Goal: Find specific page/section: Find specific page/section

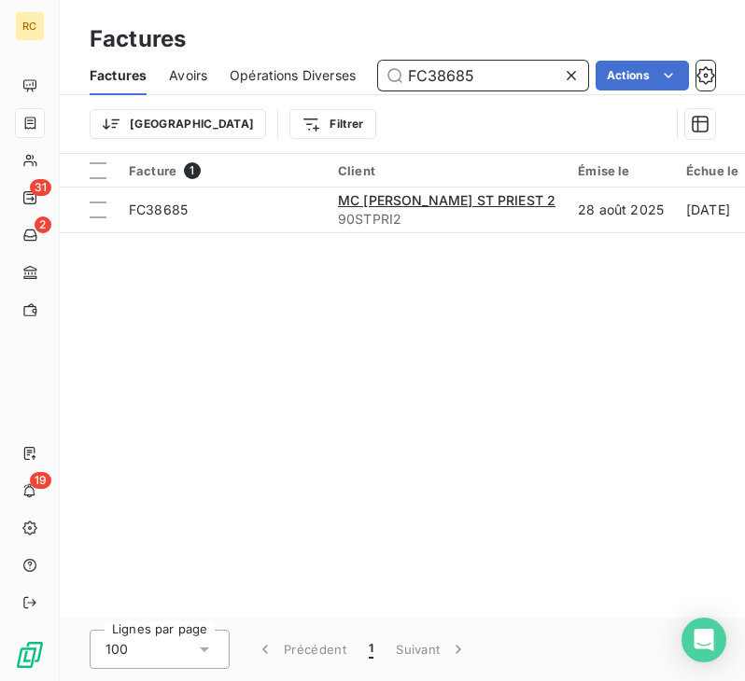
drag, startPoint x: 458, startPoint y: 74, endPoint x: 260, endPoint y: 61, distance: 198.2
click at [263, 61] on div "Factures Avoirs Opérations Diverses FC38685 Actions" at bounding box center [402, 75] width 685 height 39
paste input "FC38418"
type input "FC38418"
drag, startPoint x: 478, startPoint y: 82, endPoint x: 333, endPoint y: 78, distance: 144.7
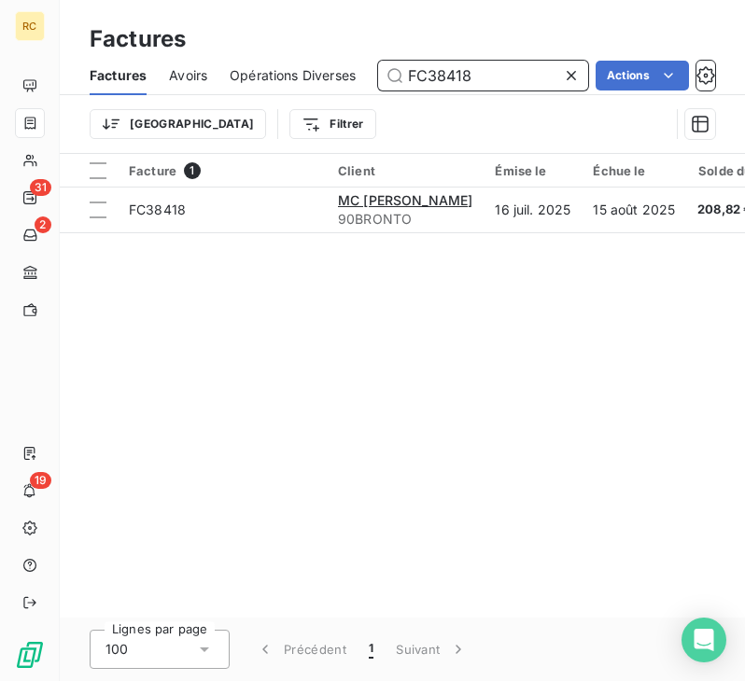
click at [333, 78] on div "Factures Avoirs Opérations Diverses FC38418 Actions" at bounding box center [402, 75] width 685 height 39
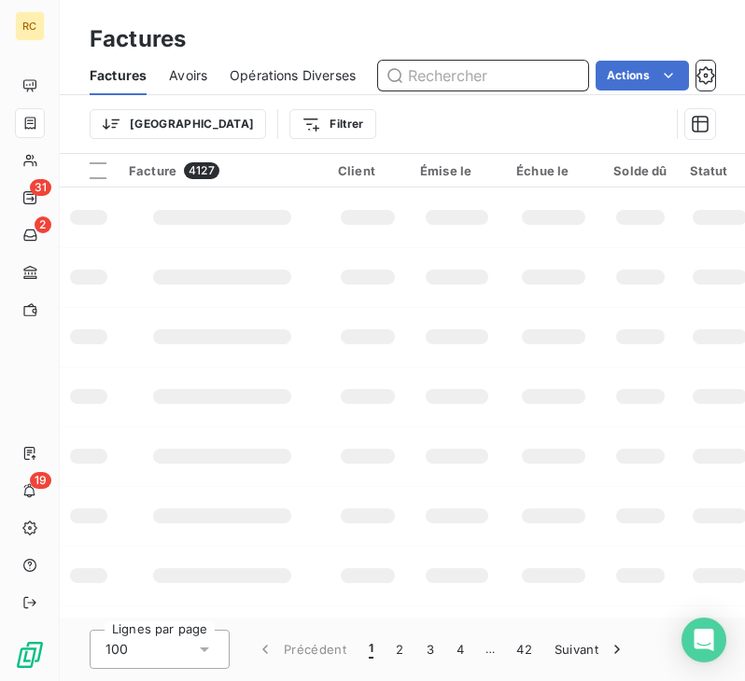
paste input "BARS ET RESTAURANT"
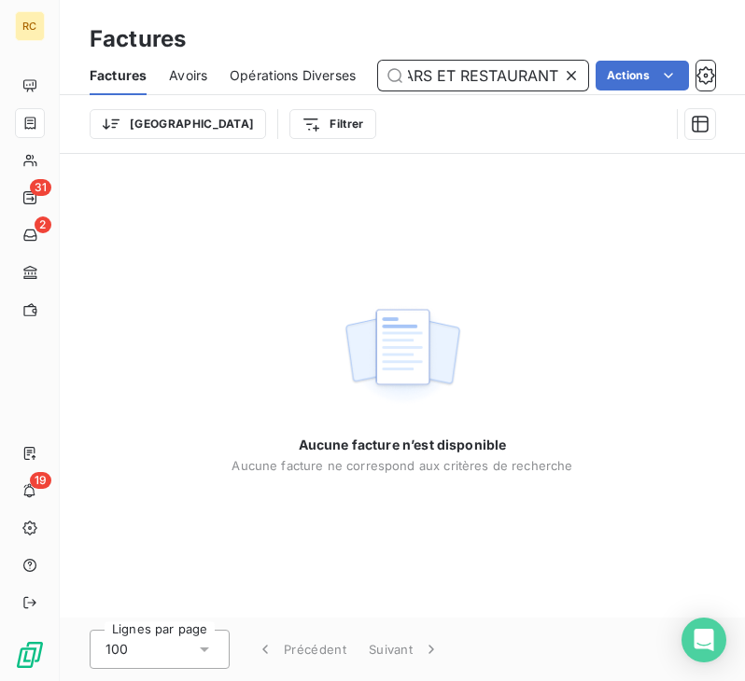
paste input "BARS ET RESTAURANT"
type input "BARS"
drag, startPoint x: 486, startPoint y: 83, endPoint x: 330, endPoint y: 70, distance: 156.4
click at [330, 70] on div "Factures Avoirs Opérations Diverses BARS Actions" at bounding box center [402, 75] width 685 height 39
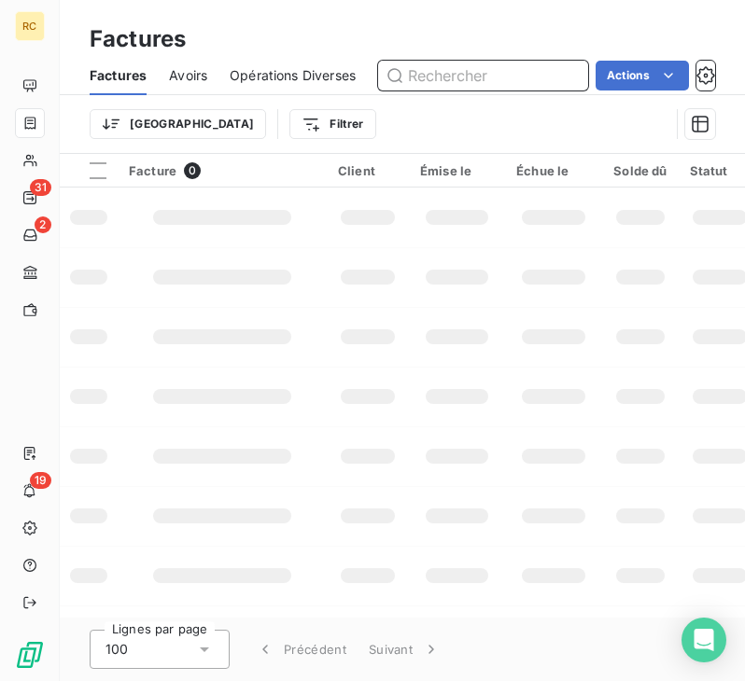
paste input "FC38446"
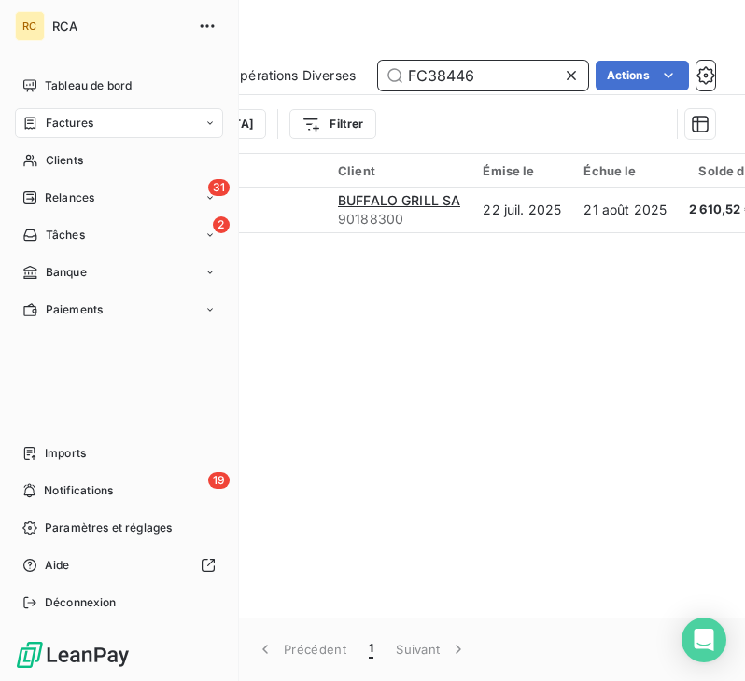
type input "FC38446"
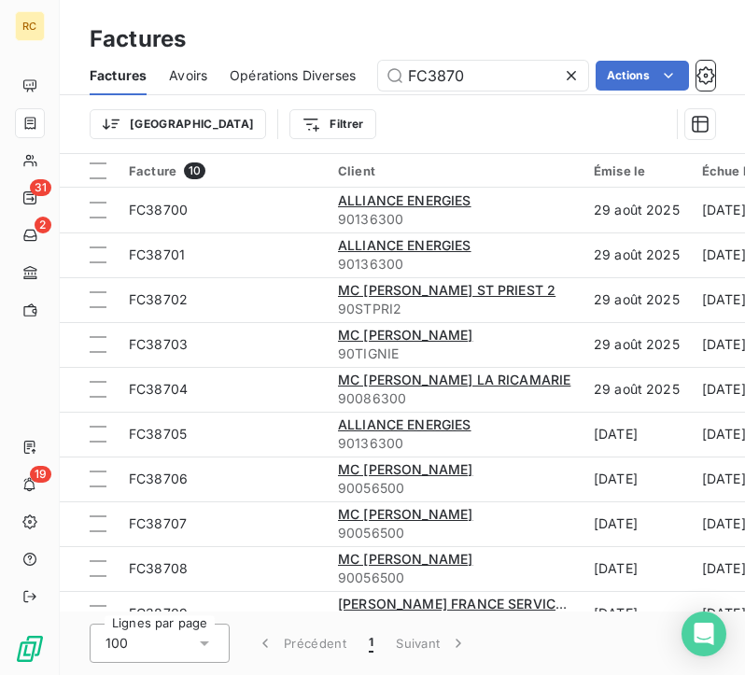
type input "FC38706"
